Goal: Task Accomplishment & Management: Complete application form

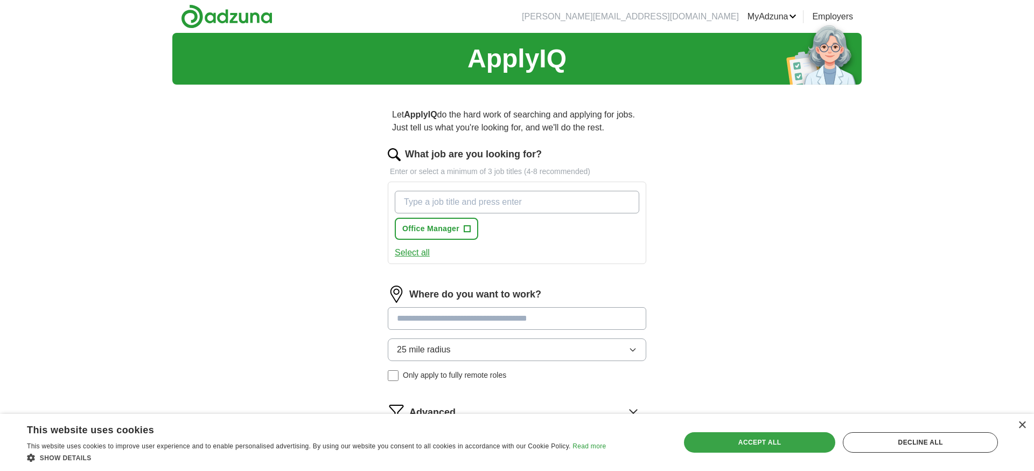
click at [739, 440] on div "Accept all" at bounding box center [760, 442] width 152 height 20
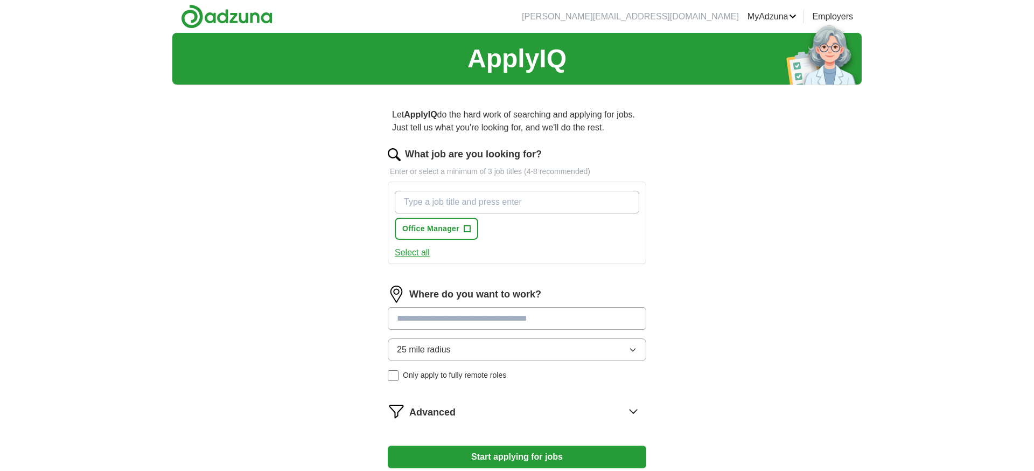
click at [469, 229] on span "+" at bounding box center [467, 229] width 6 height 9
click at [406, 201] on input "What job are you looking for?" at bounding box center [517, 202] width 245 height 23
type input "executive assistant"
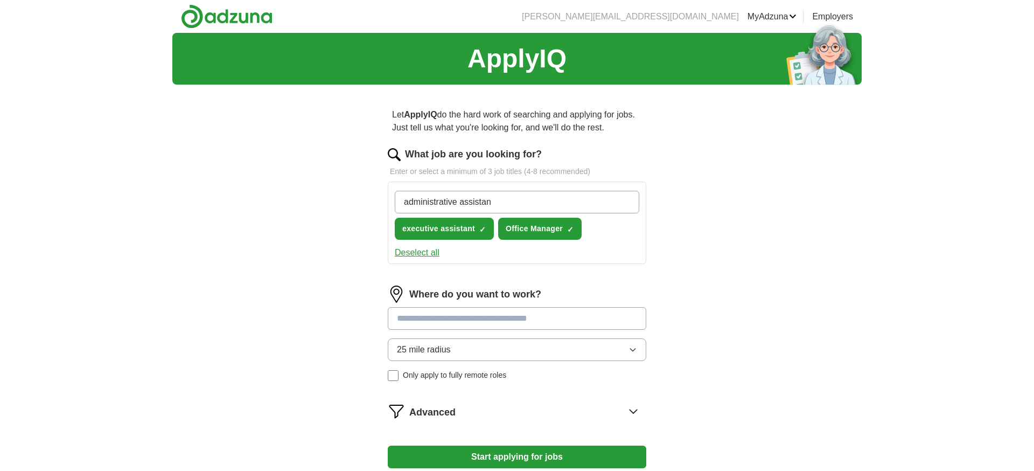
type input "administrative assistant"
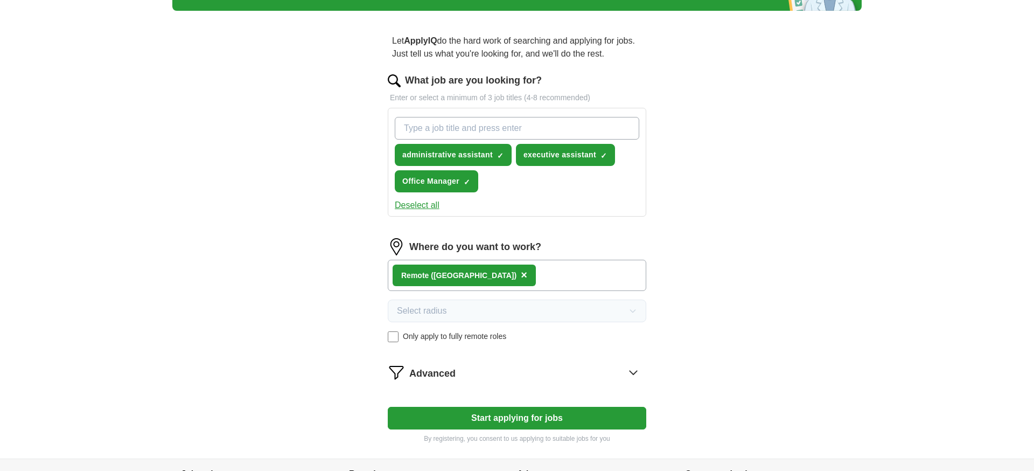
scroll to position [73, 0]
click at [474, 276] on div "Remote ([GEOGRAPHIC_DATA]) ×" at bounding box center [517, 275] width 259 height 31
click at [472, 272] on div "Remote ([GEOGRAPHIC_DATA]) ×" at bounding box center [517, 275] width 259 height 31
click at [408, 129] on input "What job are you looking for?" at bounding box center [517, 128] width 245 height 23
type input "security specialist"
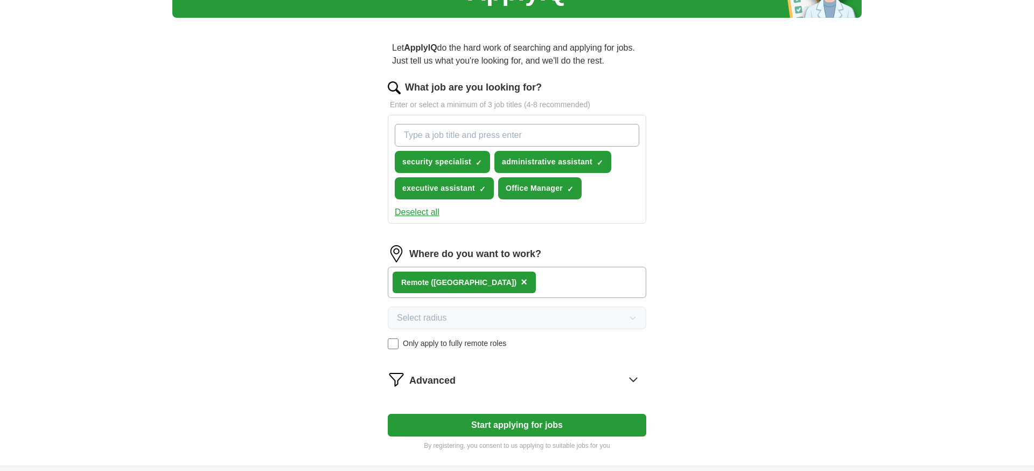
scroll to position [67, 0]
click at [521, 284] on span "×" at bounding box center [524, 282] width 6 height 12
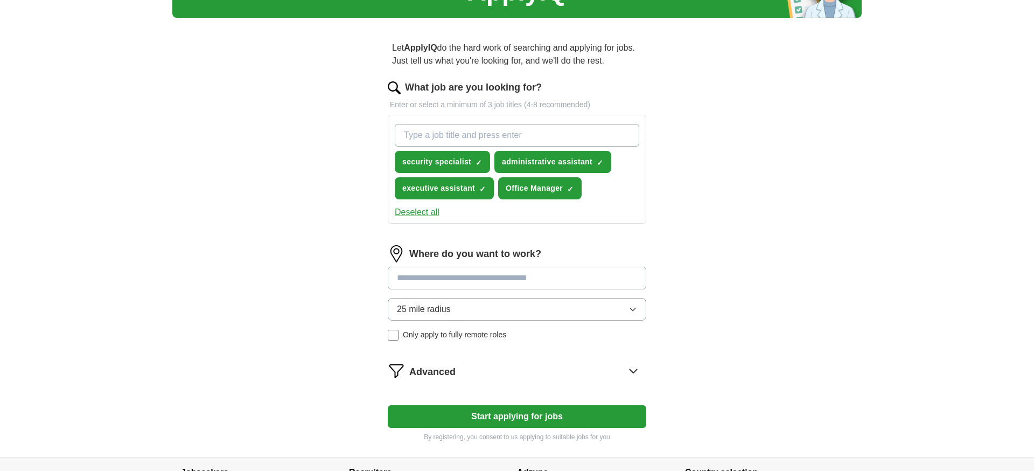
click at [634, 310] on icon "button" at bounding box center [633, 309] width 9 height 9
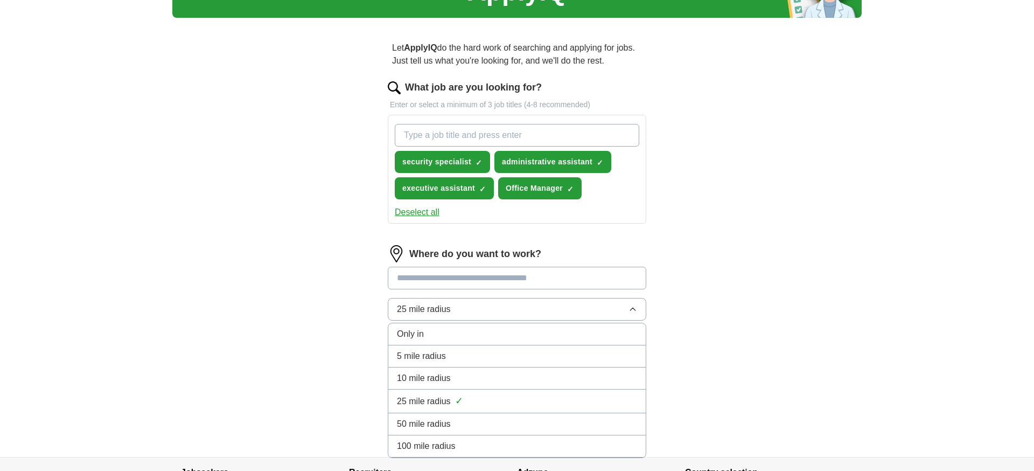
click at [494, 418] on div "50 mile radius" at bounding box center [517, 423] width 240 height 13
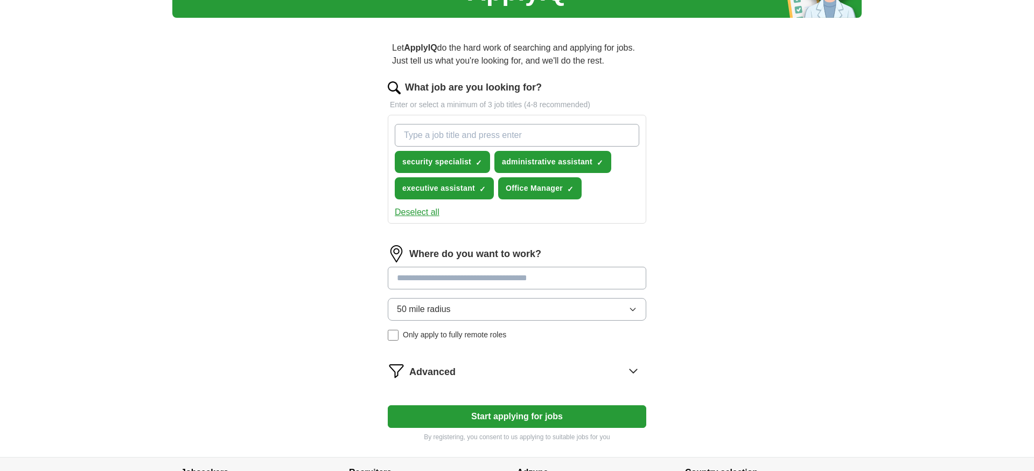
click at [404, 281] on input at bounding box center [517, 278] width 259 height 23
type input "********"
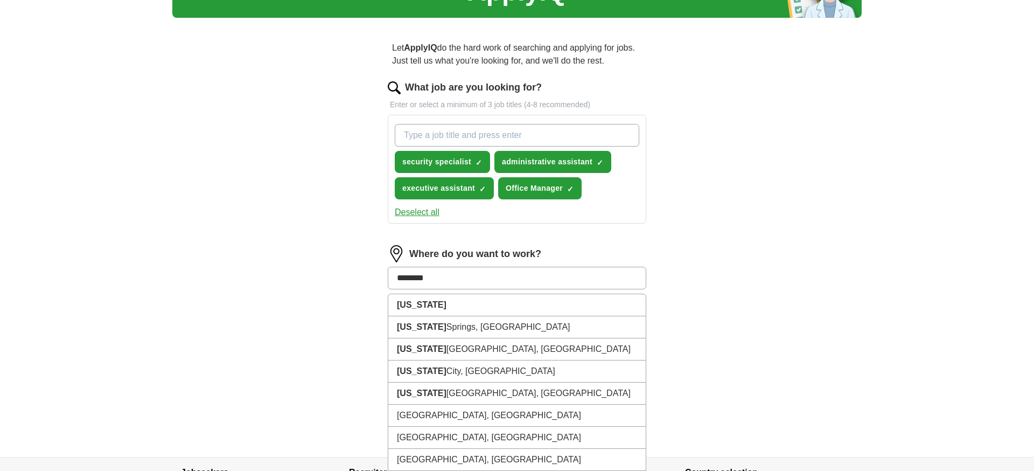
scroll to position [69, 0]
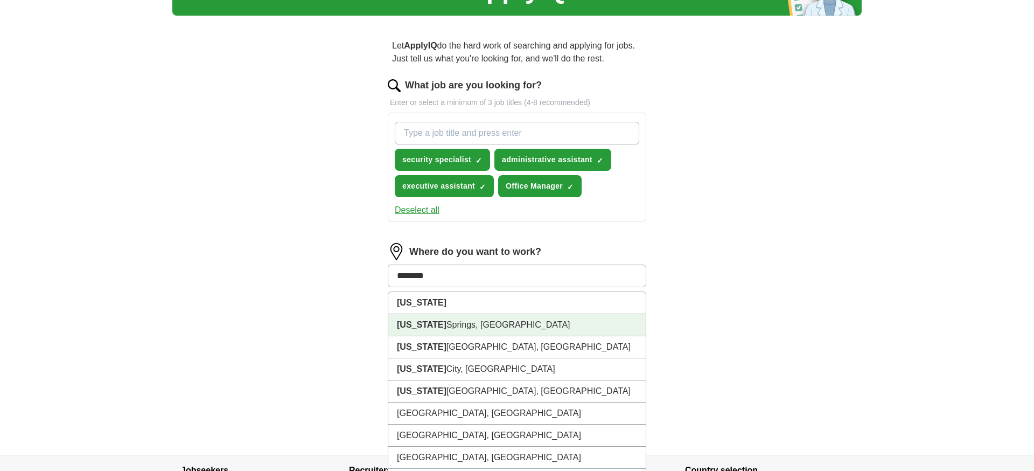
click at [473, 324] on li "[US_STATE][GEOGRAPHIC_DATA], [GEOGRAPHIC_DATA]" at bounding box center [516, 325] width 257 height 22
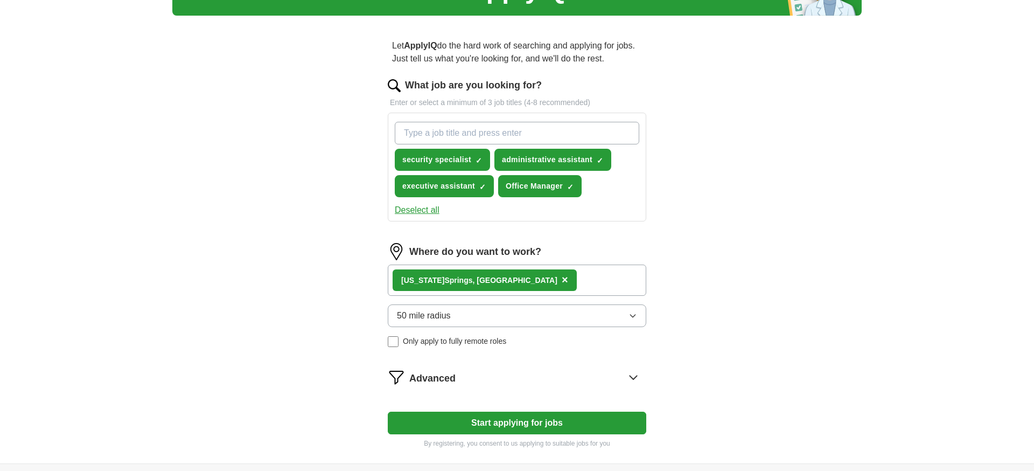
click at [508, 278] on div "[US_STATE][GEOGRAPHIC_DATA], [GEOGRAPHIC_DATA] ×" at bounding box center [517, 279] width 259 height 31
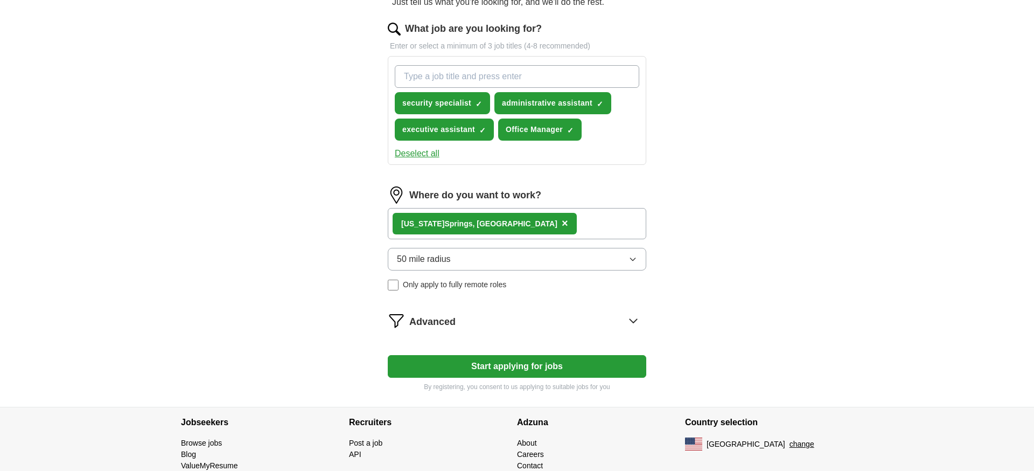
scroll to position [127, 0]
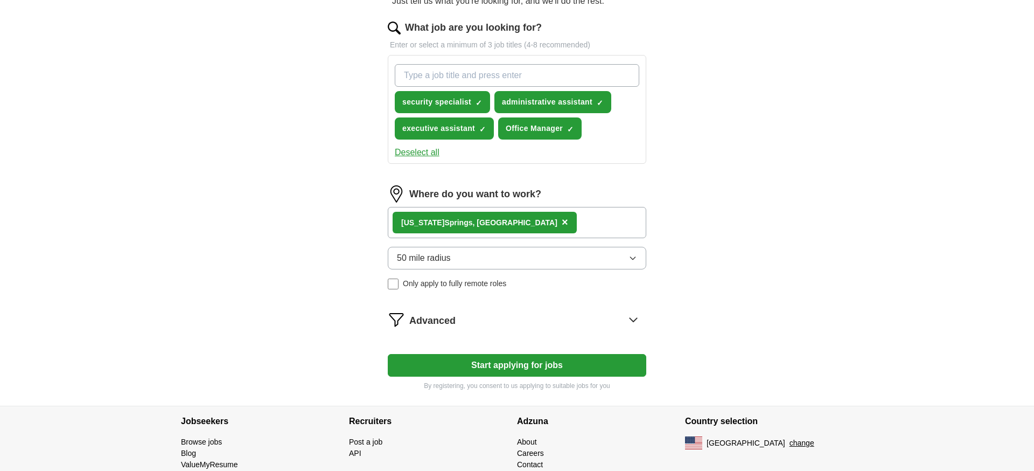
click at [636, 318] on icon at bounding box center [633, 319] width 17 height 17
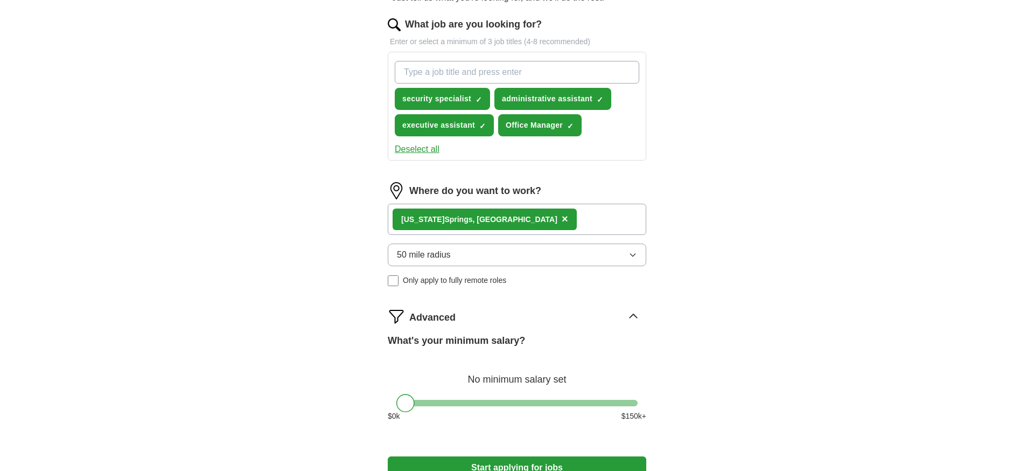
scroll to position [129, 0]
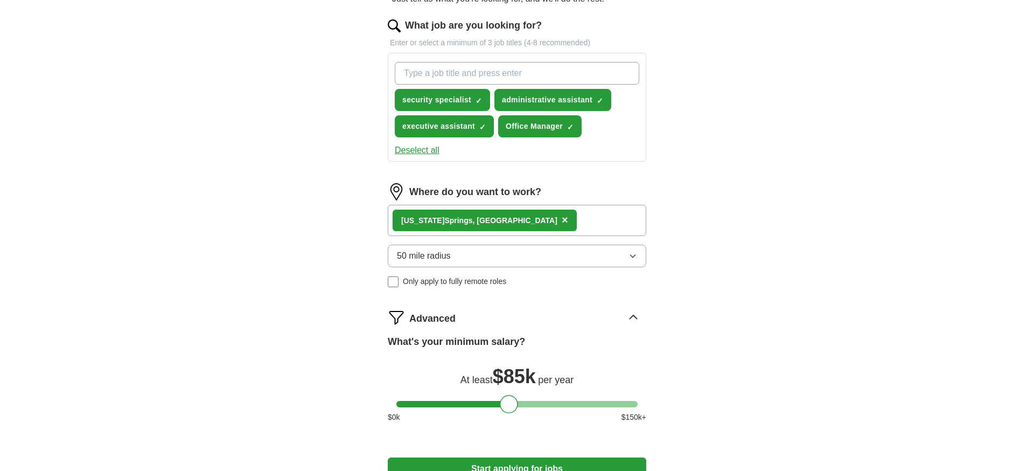
drag, startPoint x: 407, startPoint y: 408, endPoint x: 507, endPoint y: 411, distance: 99.7
click at [507, 411] on div at bounding box center [509, 404] width 18 height 18
drag, startPoint x: 507, startPoint y: 411, endPoint x: 492, endPoint y: 411, distance: 14.6
click at [492, 411] on div at bounding box center [490, 404] width 18 height 18
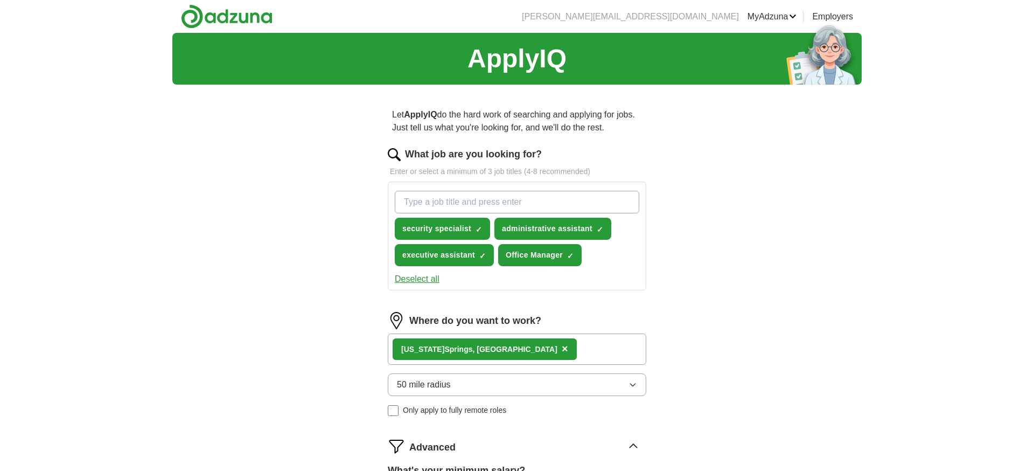
scroll to position [0, 0]
